Goal: Book appointment/travel/reservation

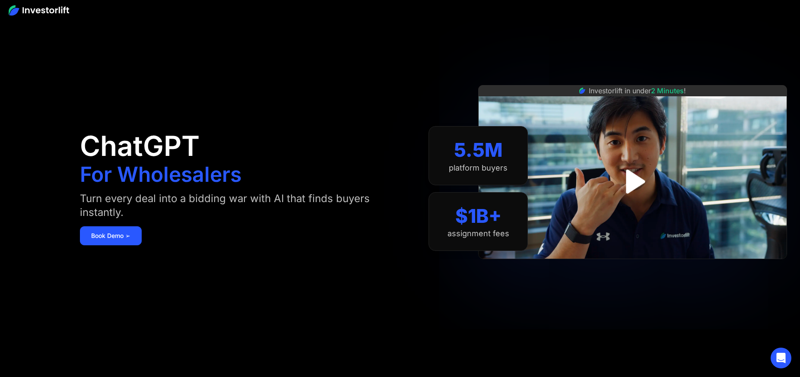
click at [36, 12] on img at bounding box center [39, 10] width 60 height 10
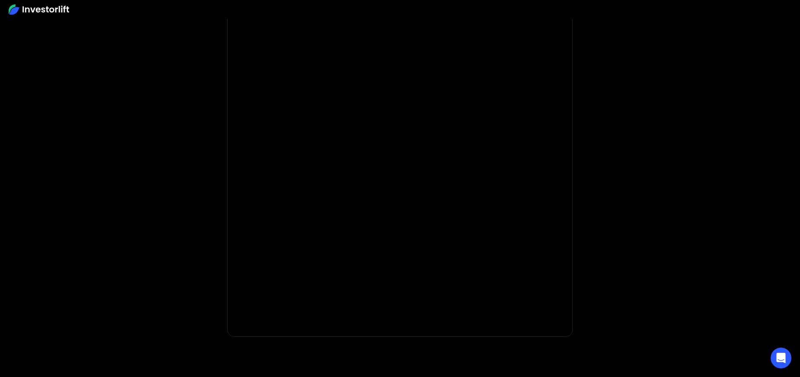
scroll to position [62, 0]
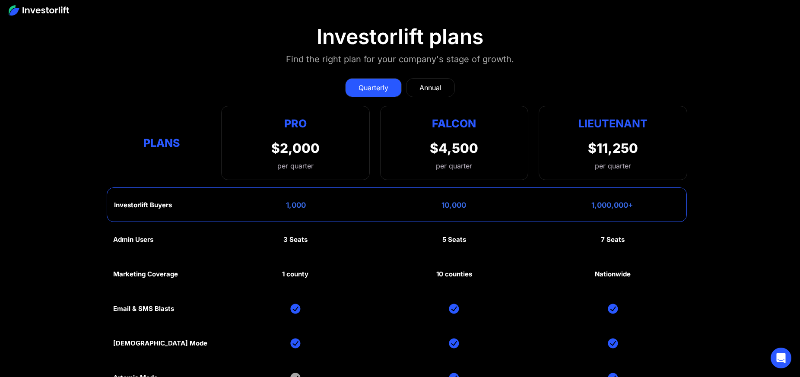
scroll to position [4263, 0]
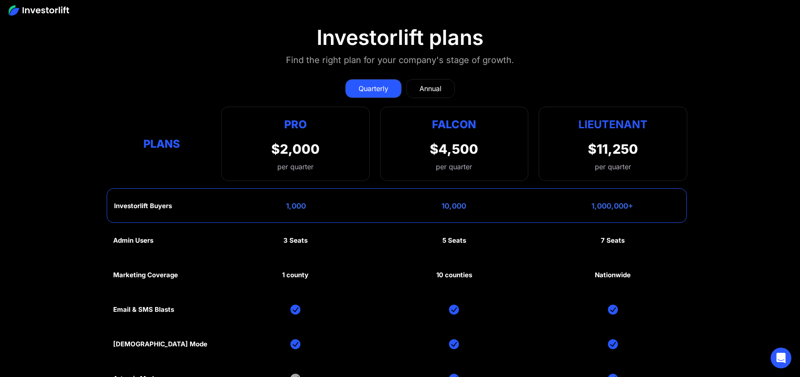
click at [449, 149] on div "$4,500" at bounding box center [454, 149] width 48 height 16
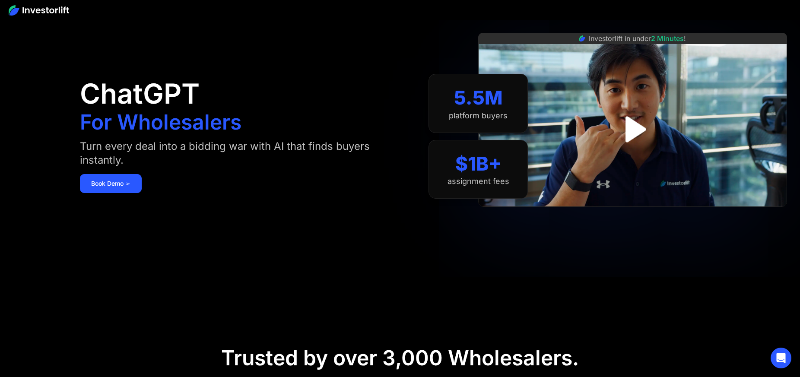
scroll to position [54, 0]
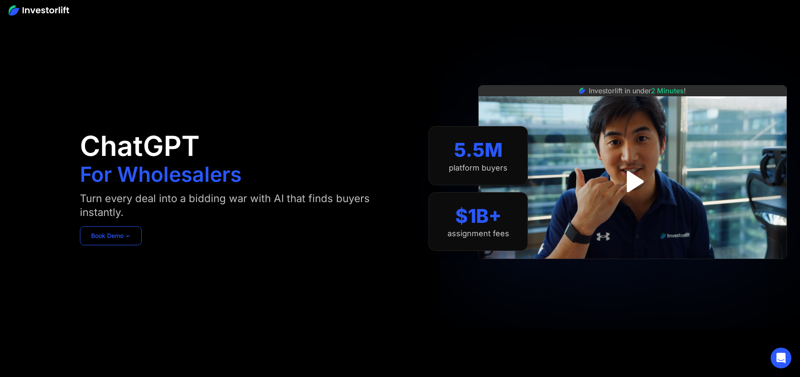
click at [119, 229] on link "Book Demo ➢" at bounding box center [111, 235] width 62 height 19
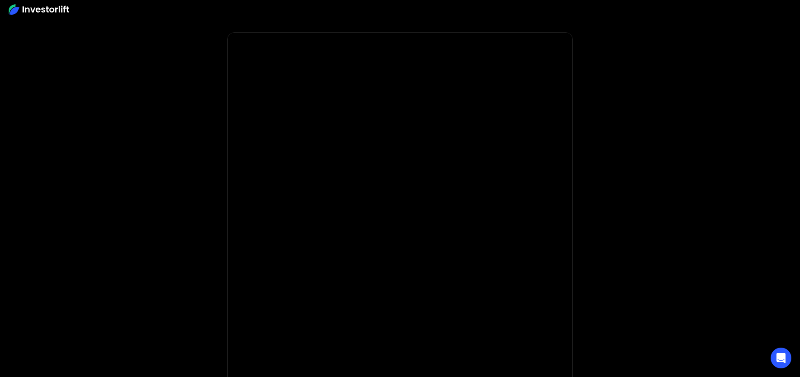
scroll to position [23, 0]
